Goal: Information Seeking & Learning: Learn about a topic

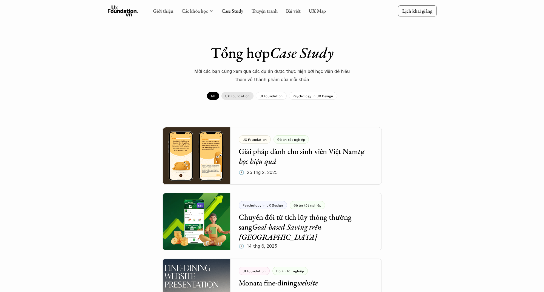
click at [234, 97] on p "UX Foundation" at bounding box center [237, 96] width 24 height 4
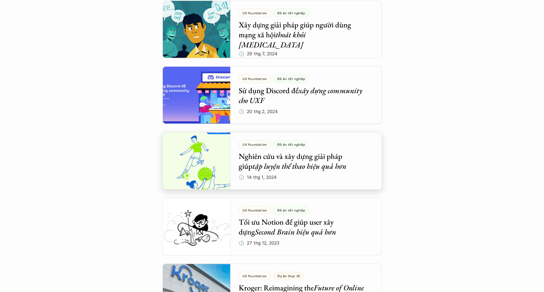
scroll to position [247, 0]
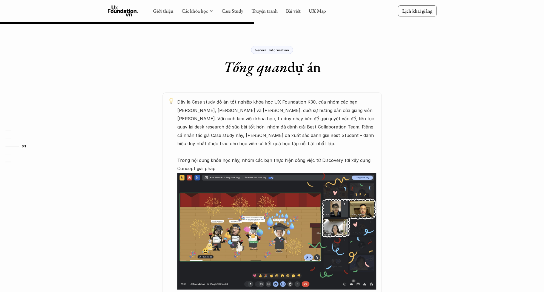
scroll to position [247, 0]
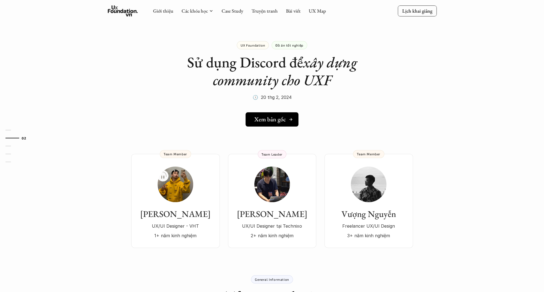
click at [286, 115] on link "Xem bản gốc" at bounding box center [272, 119] width 53 height 14
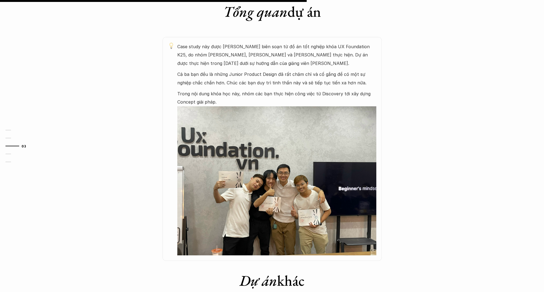
scroll to position [284, 0]
